Goal: Information Seeking & Learning: Find specific fact

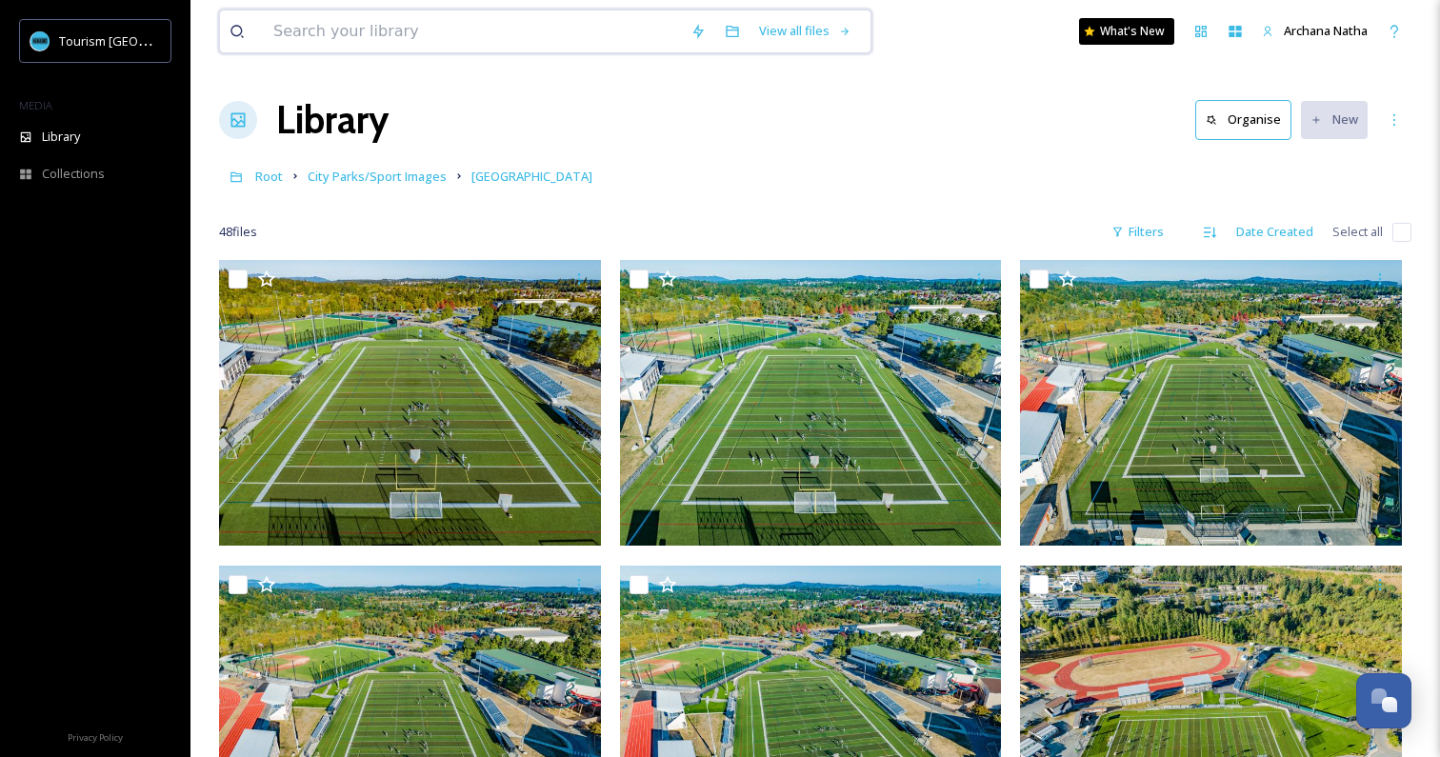
click at [517, 14] on input at bounding box center [472, 31] width 417 height 42
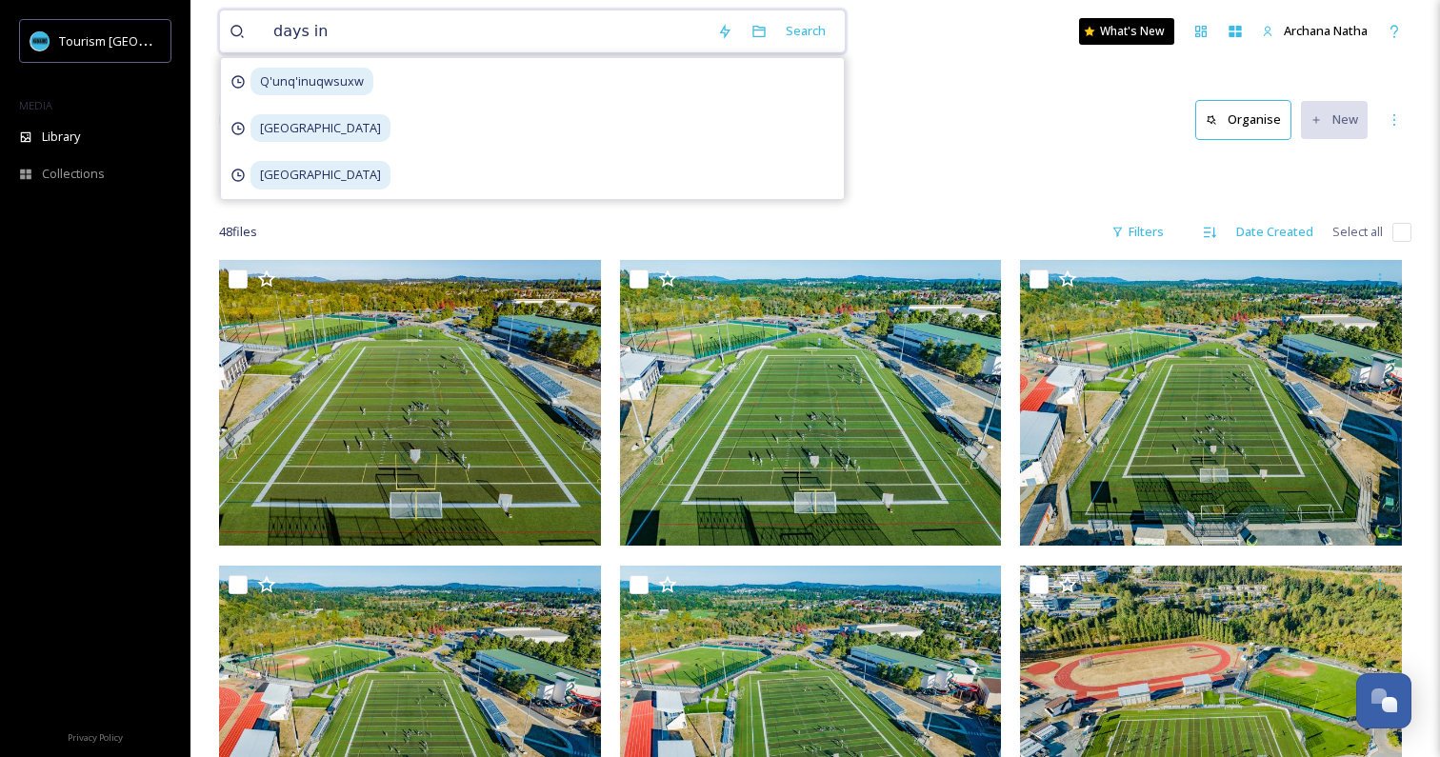
type input "days inn"
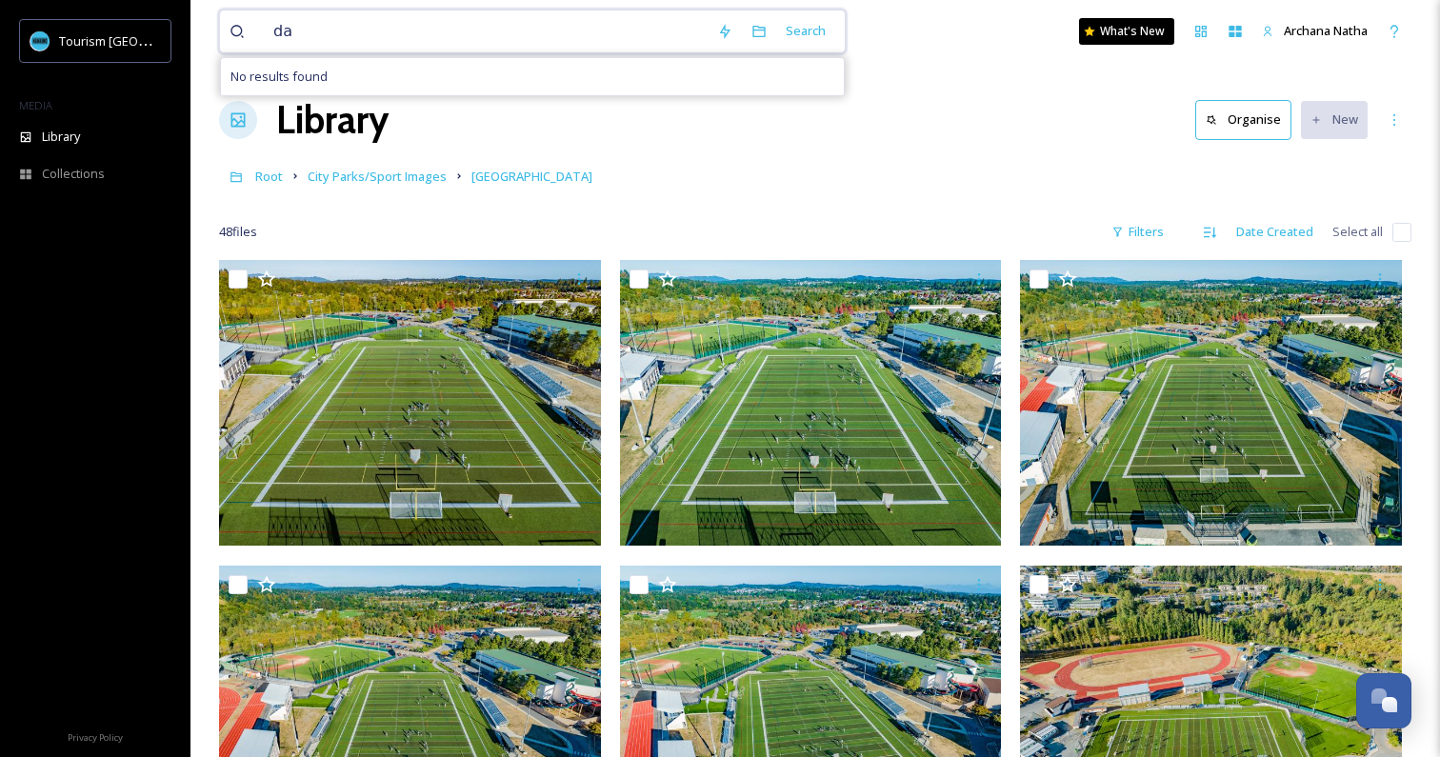
type input "d"
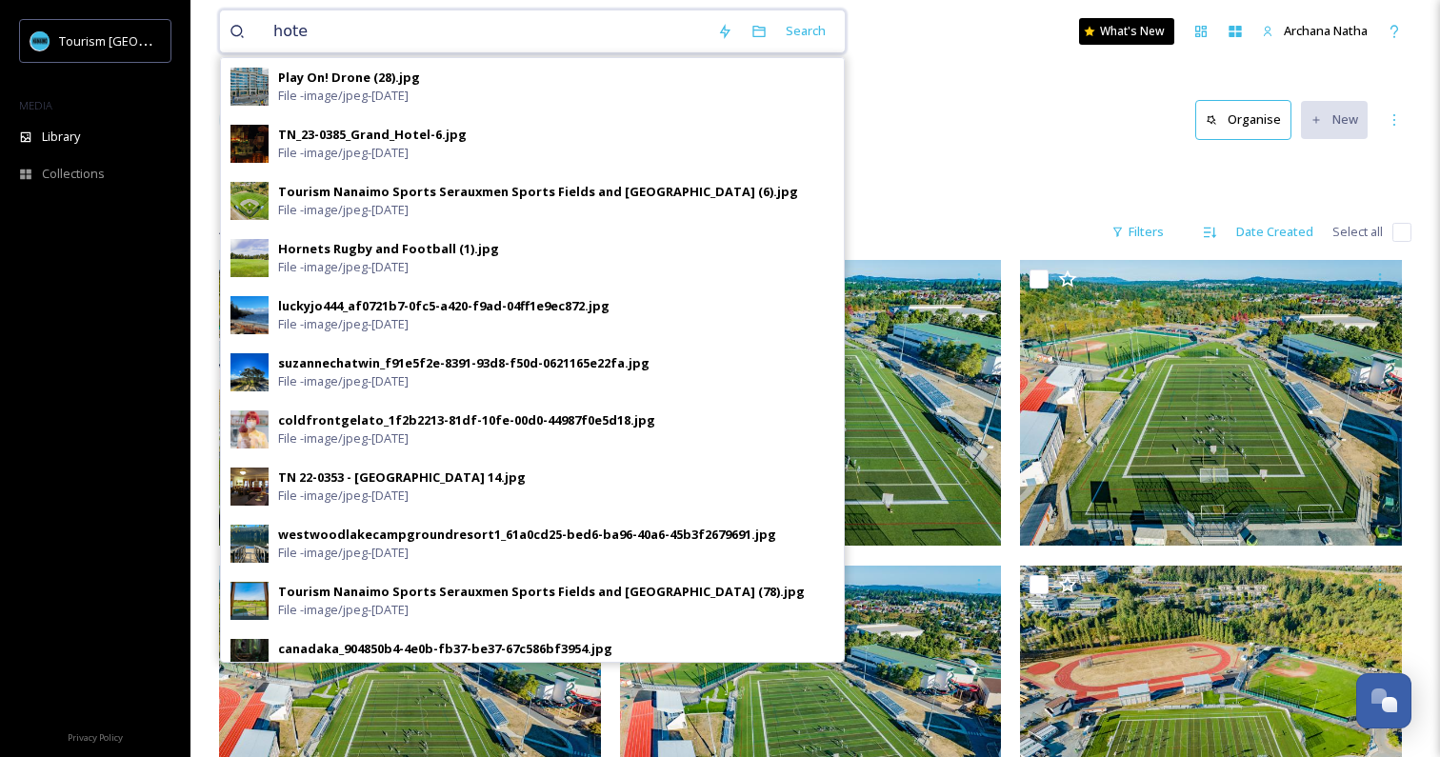
type input "hotel"
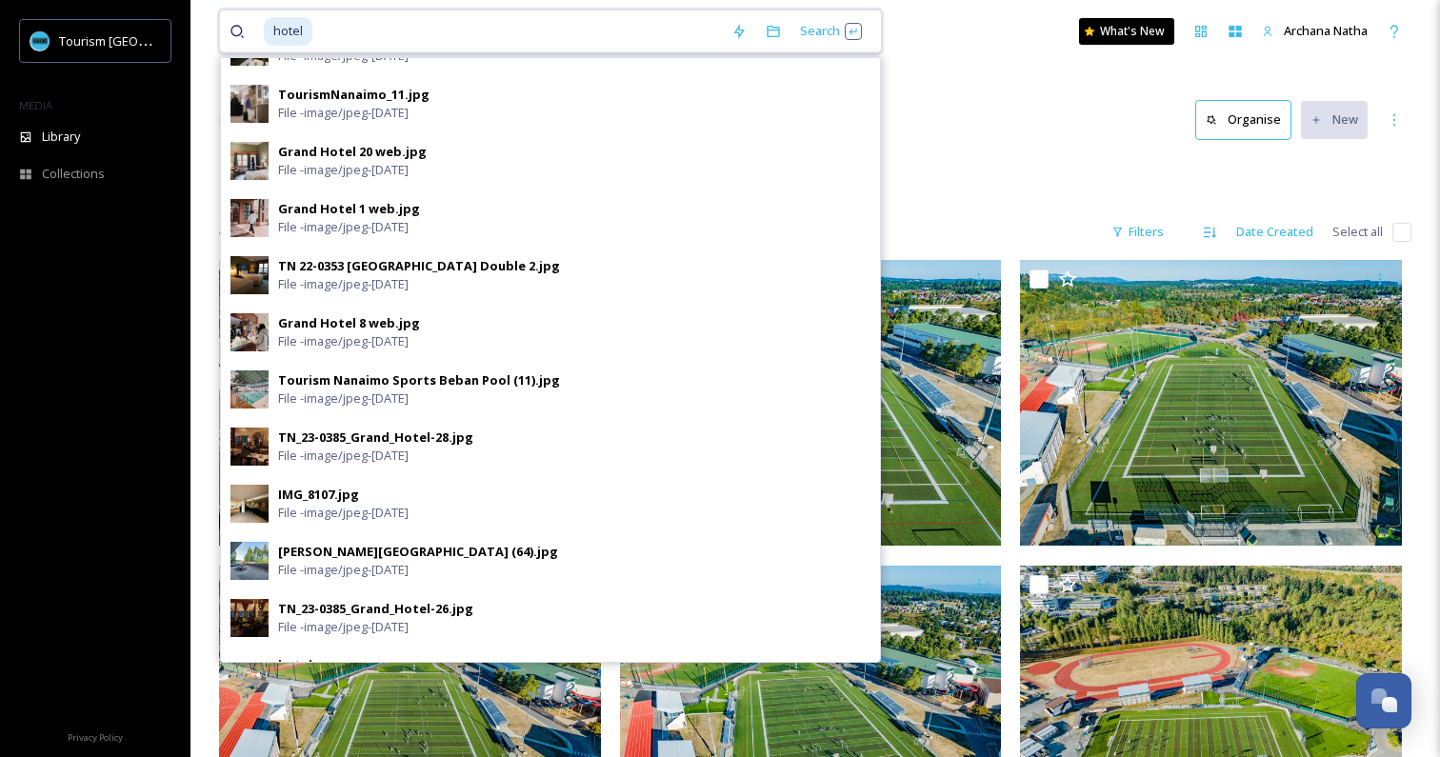
scroll to position [821, 0]
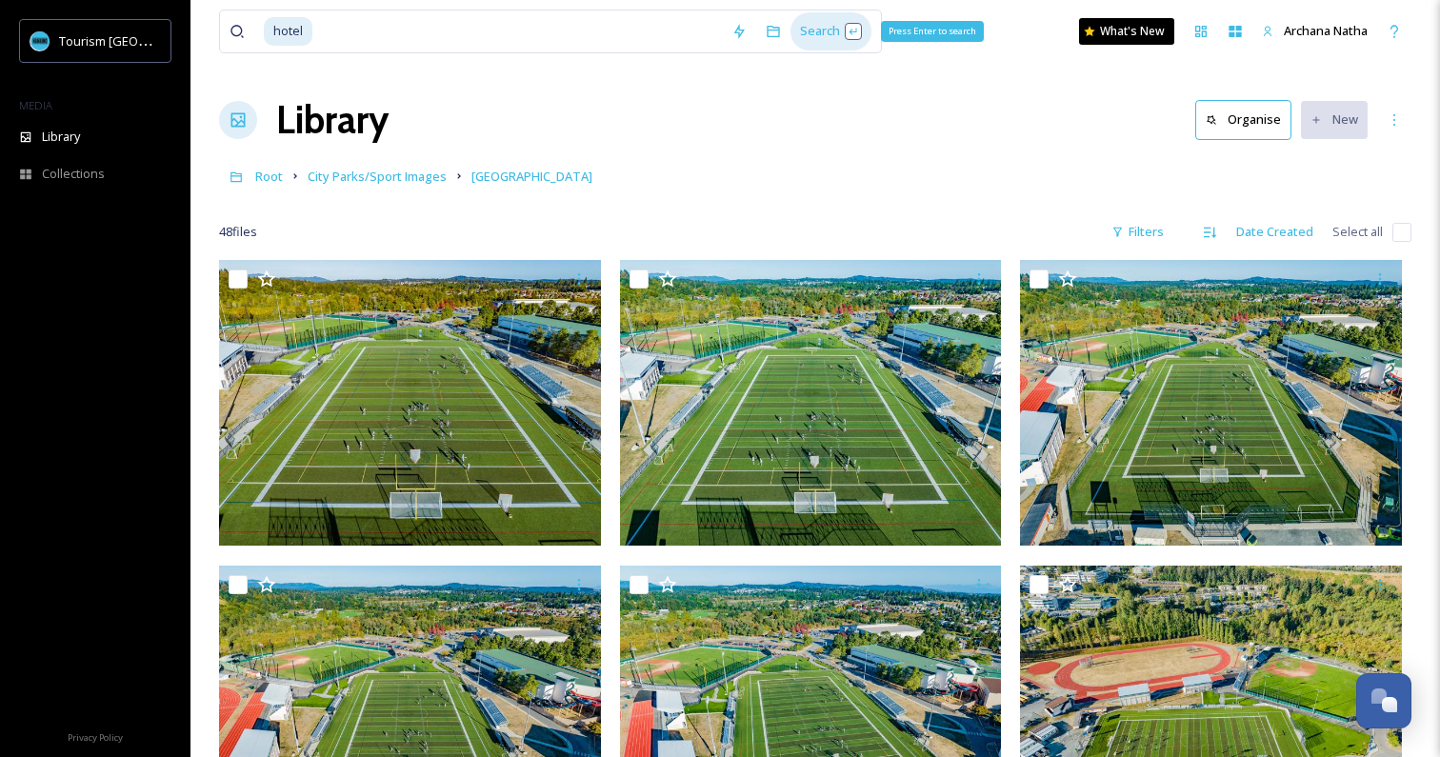
click at [815, 29] on div "Search Press Enter to search" at bounding box center [831, 30] width 81 height 37
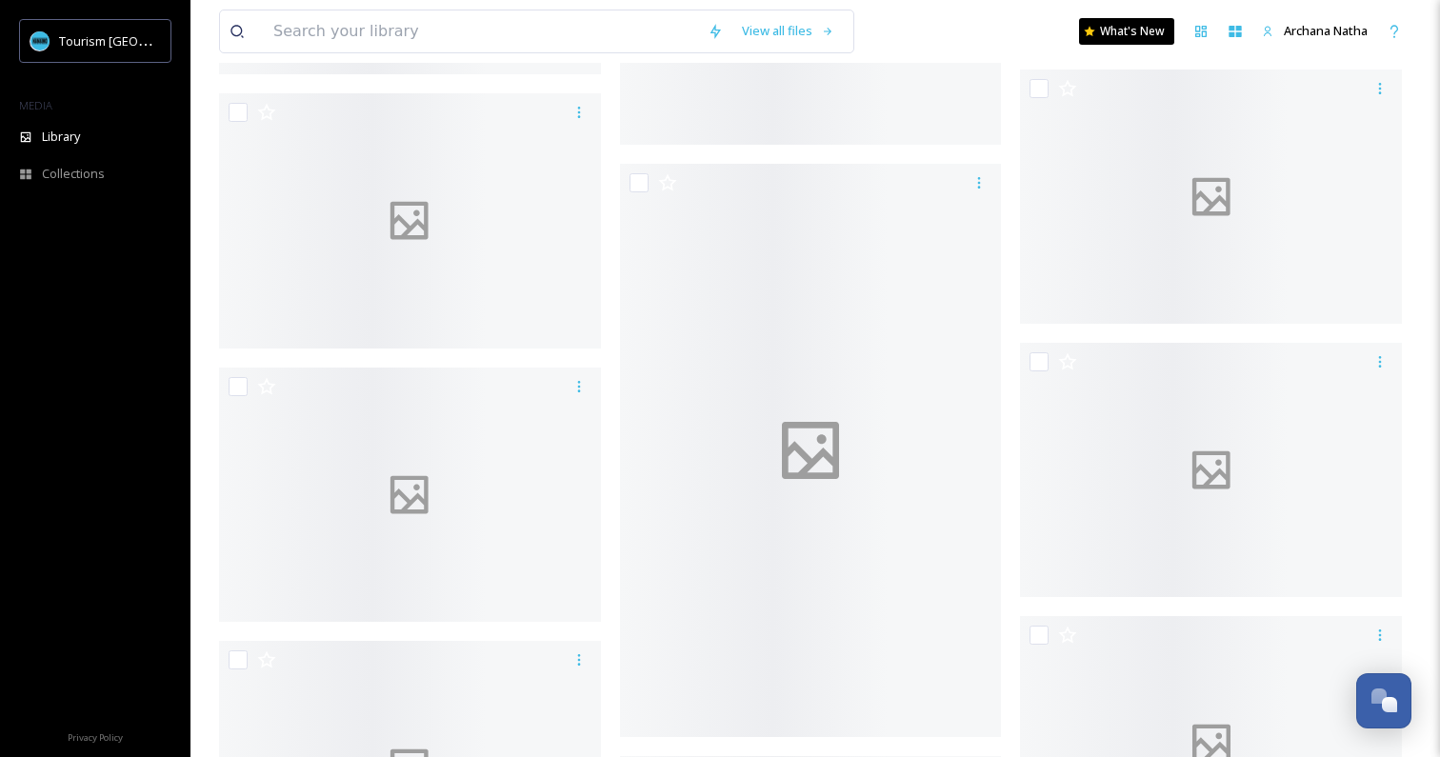
scroll to position [13499, 0]
